Goal: Find specific page/section: Find specific page/section

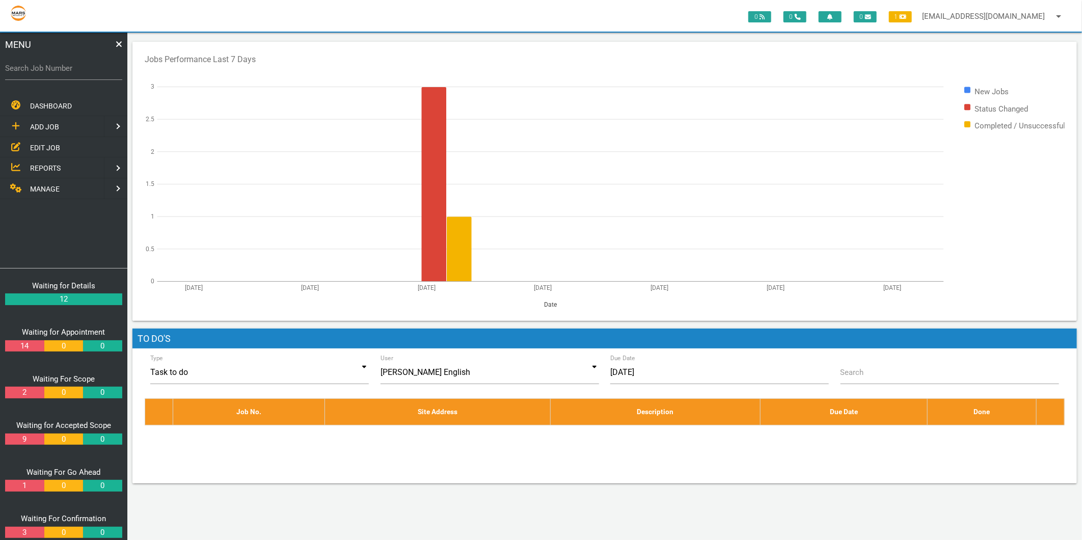
click at [41, 143] on span "EDIT JOB" at bounding box center [45, 147] width 30 height 8
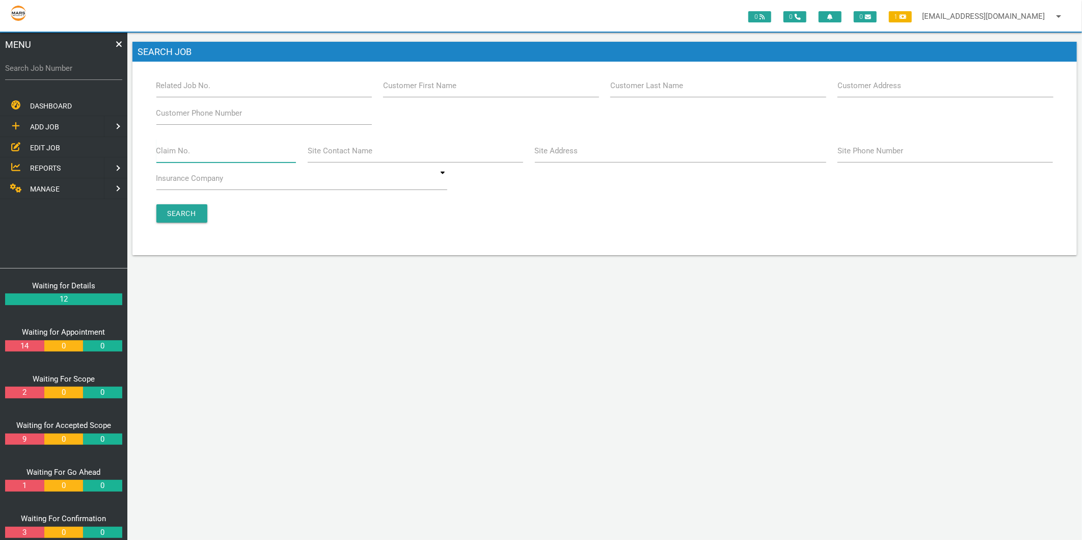
click at [194, 148] on input "Claim No." at bounding box center [226, 150] width 140 height 23
type input "v"
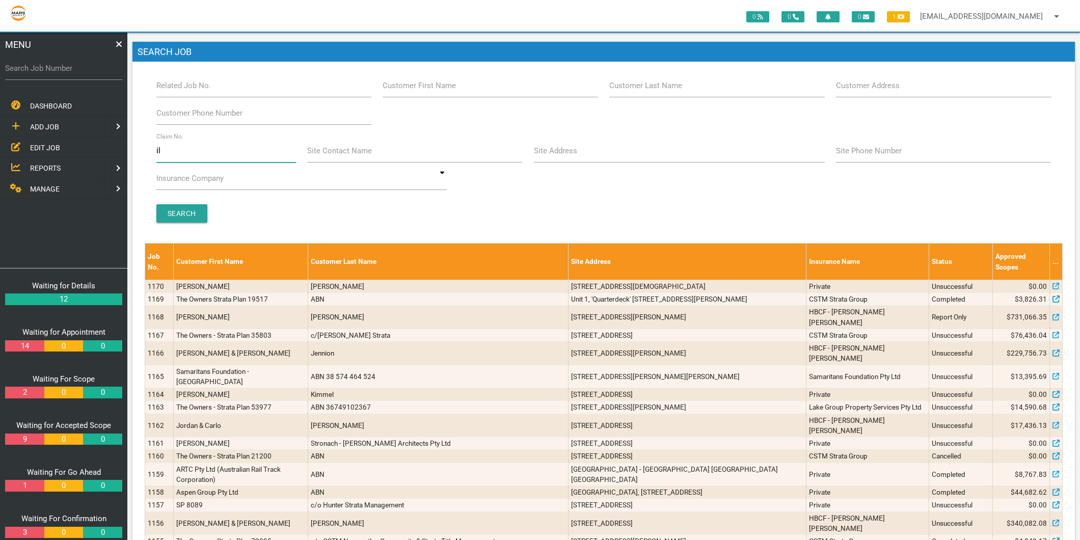
type input "i"
type input "villa 35"
